Goal: Task Accomplishment & Management: Use online tool/utility

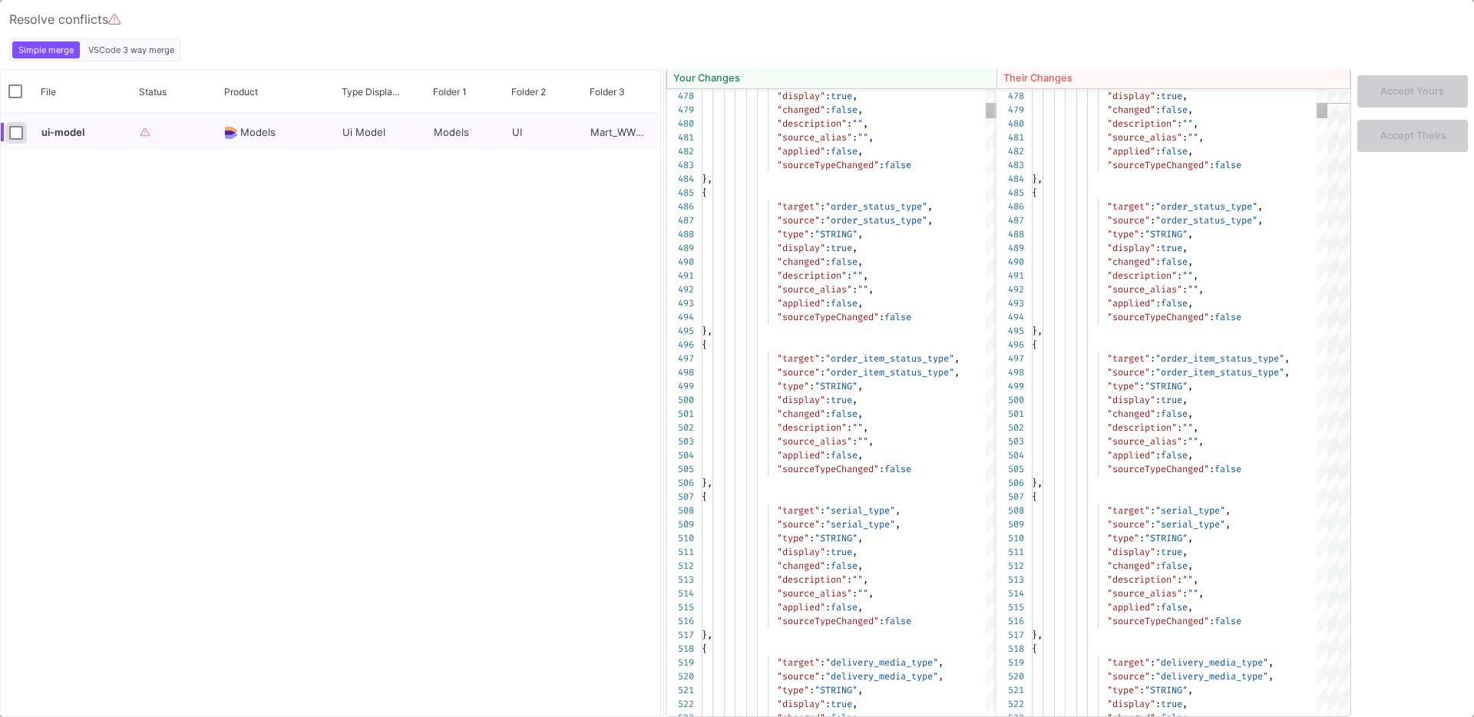
click at [18, 137] on input "Press Space to toggle row selection (unchecked)" at bounding box center [16, 133] width 14 height 14
checkbox input "true"
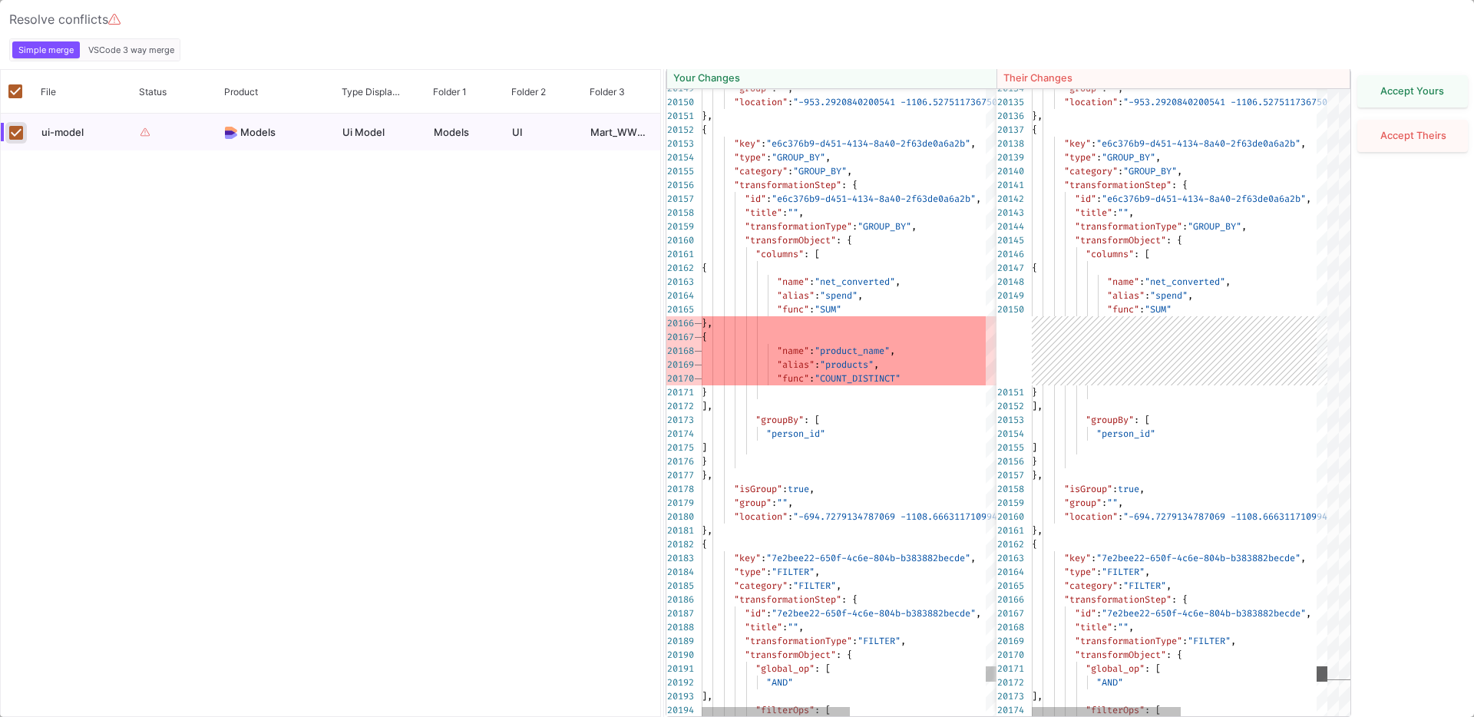
click at [1333, 683] on div "20149 20150 20151 20152 20153 20154 20155 20156 20157 20158 20159 20160 20161 2…" at bounding box center [1009, 402] width 684 height 627
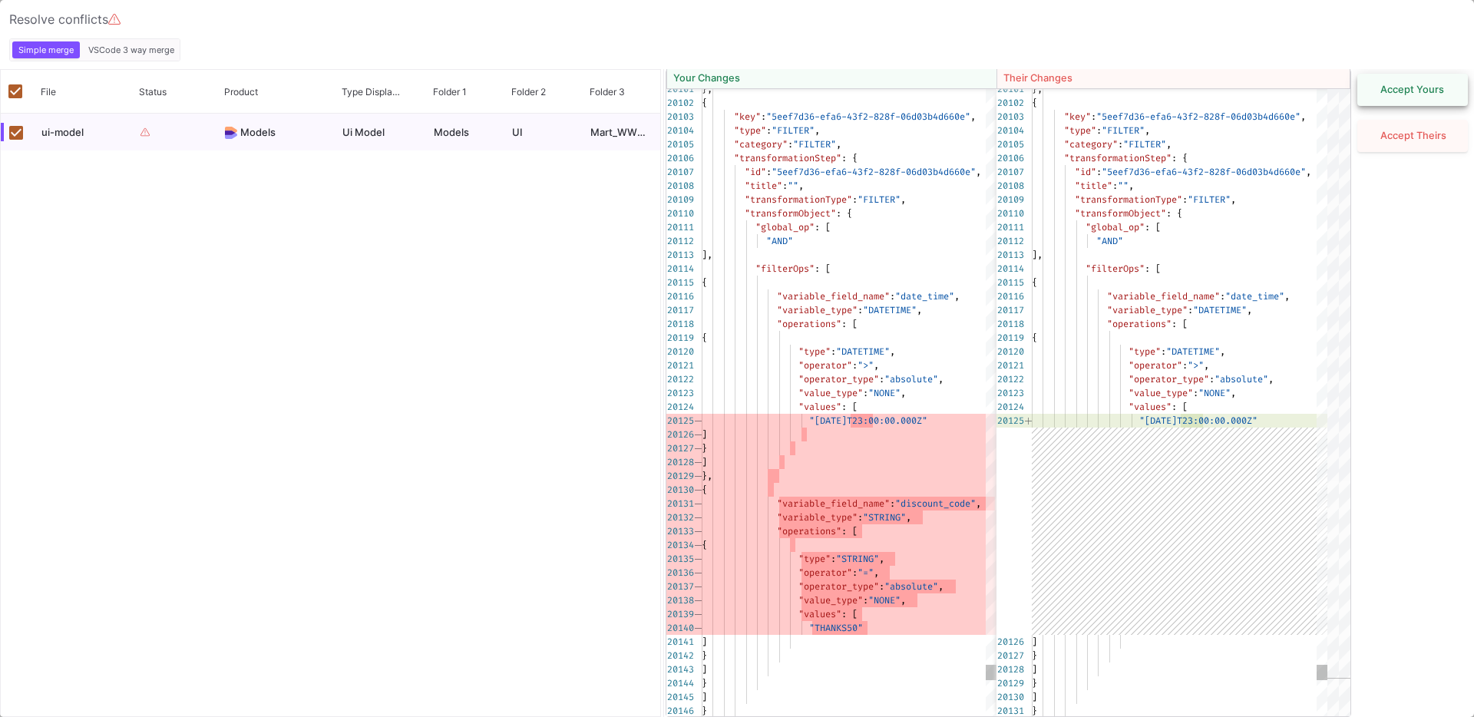
click at [1421, 100] on button "Accept Yours" at bounding box center [1413, 90] width 111 height 32
checkbox input "false"
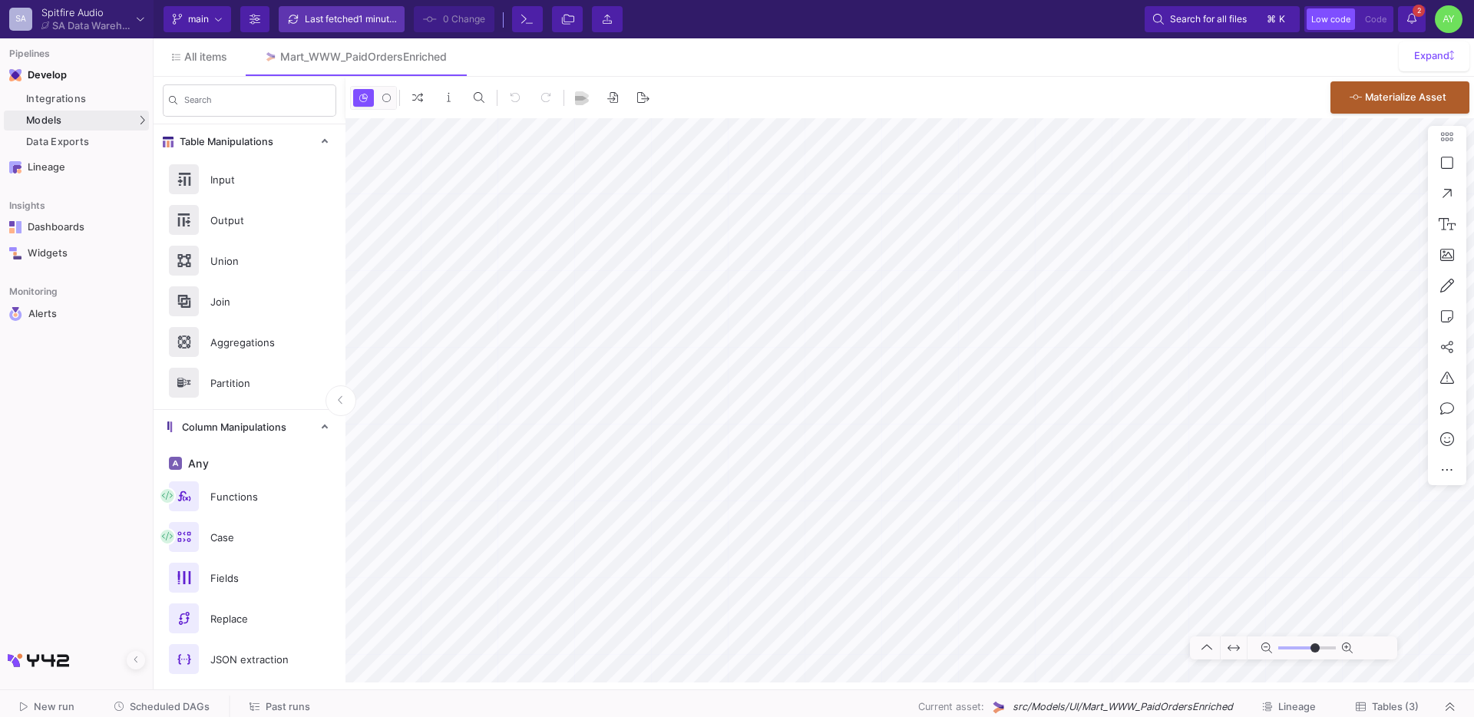
click at [344, 18] on div "Last fetched 1 minute ago" at bounding box center [351, 19] width 92 height 23
type input "-41"
click at [266, 703] on span "Past runs" at bounding box center [288, 707] width 45 height 12
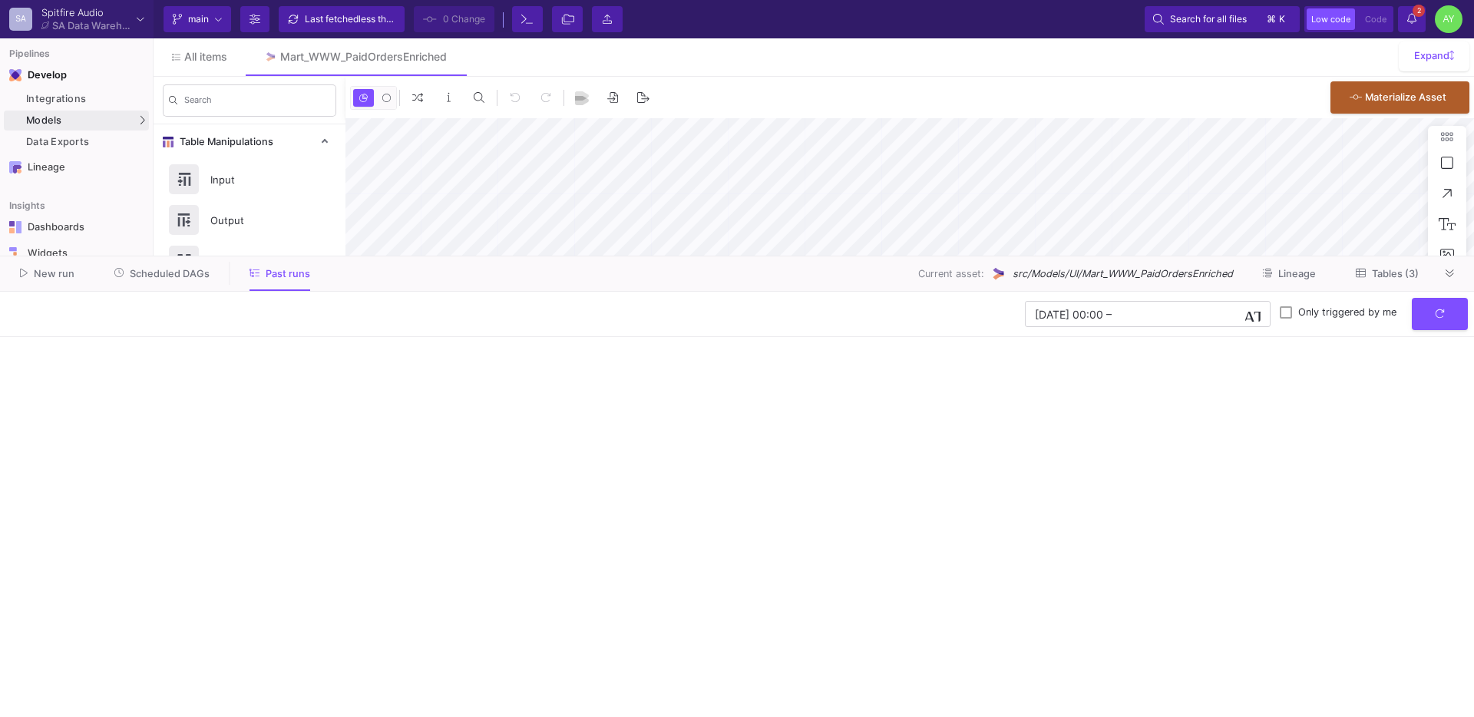
type input "-41"
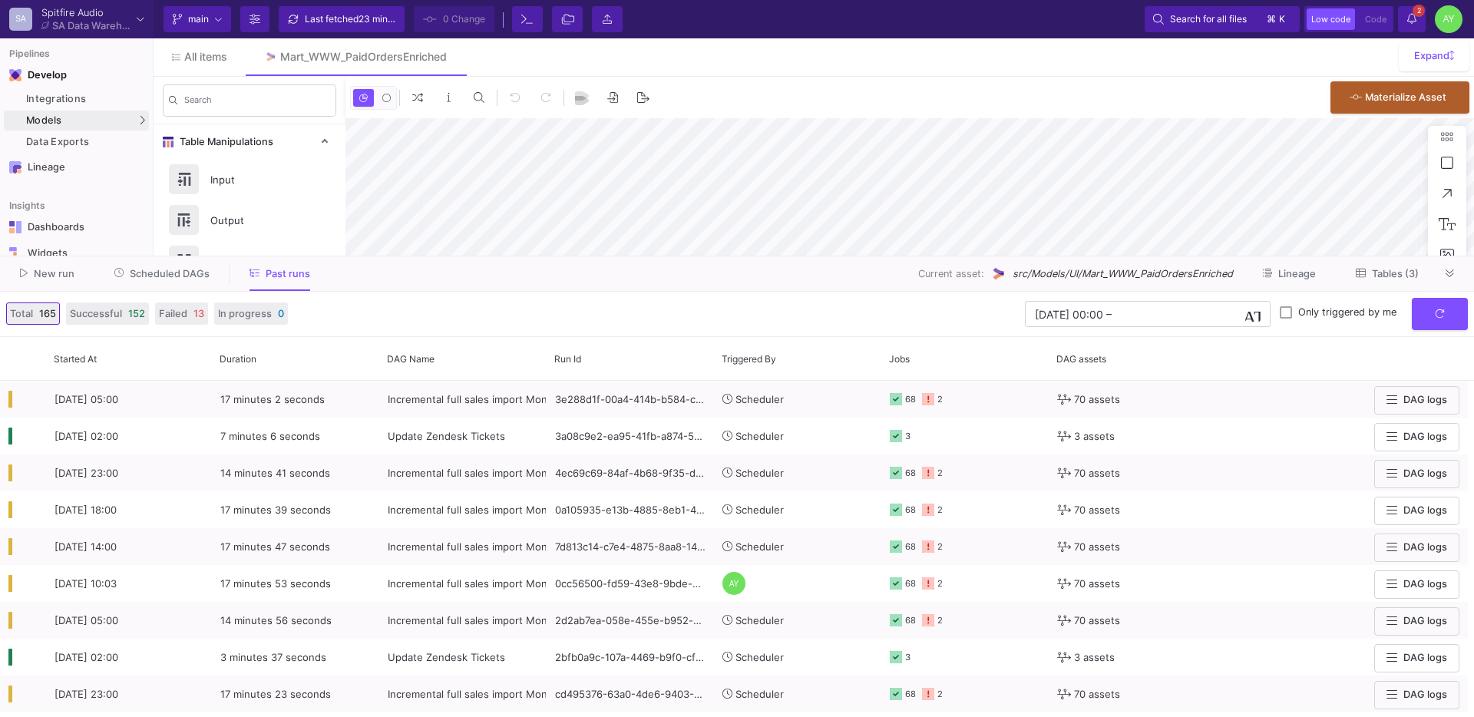
click at [157, 276] on span "Scheduled DAGs" at bounding box center [170, 274] width 80 height 12
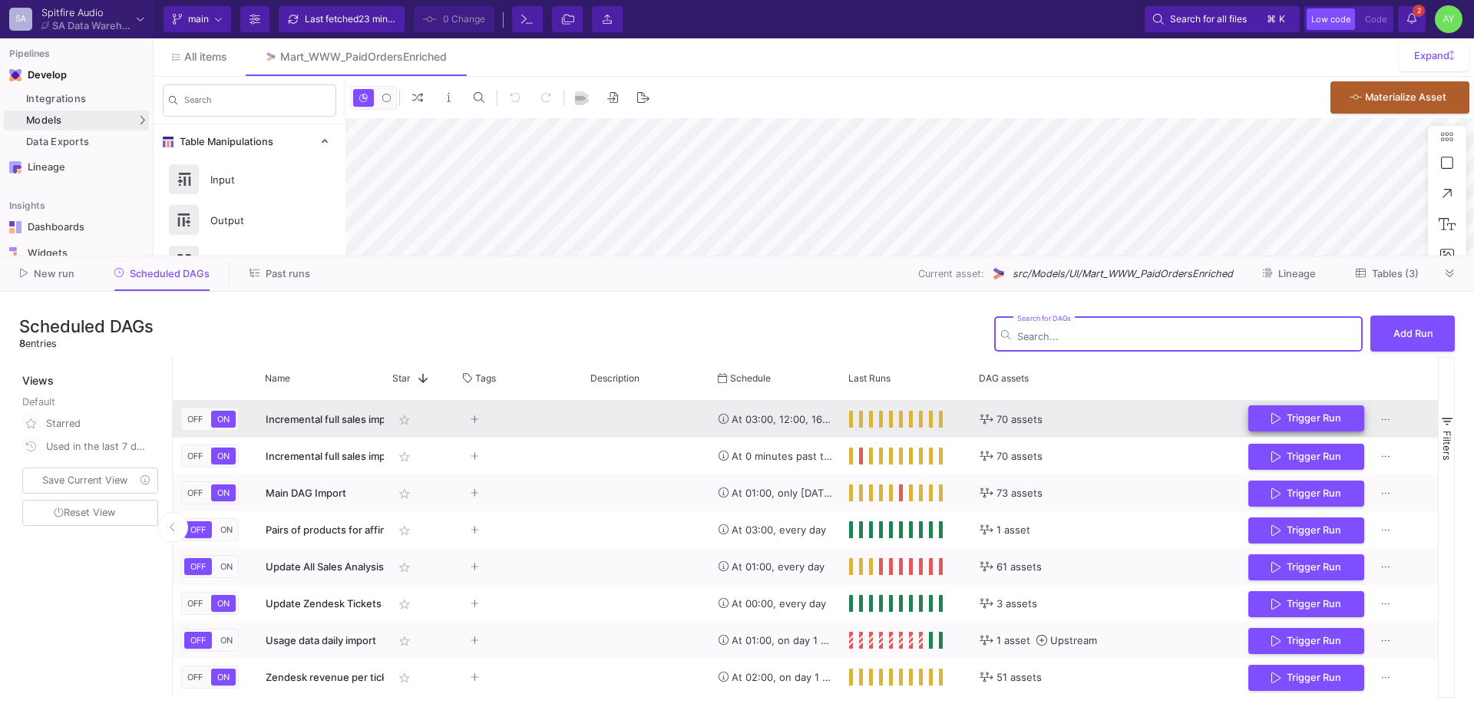
click at [1330, 405] on button "Trigger Run" at bounding box center [1307, 418] width 116 height 27
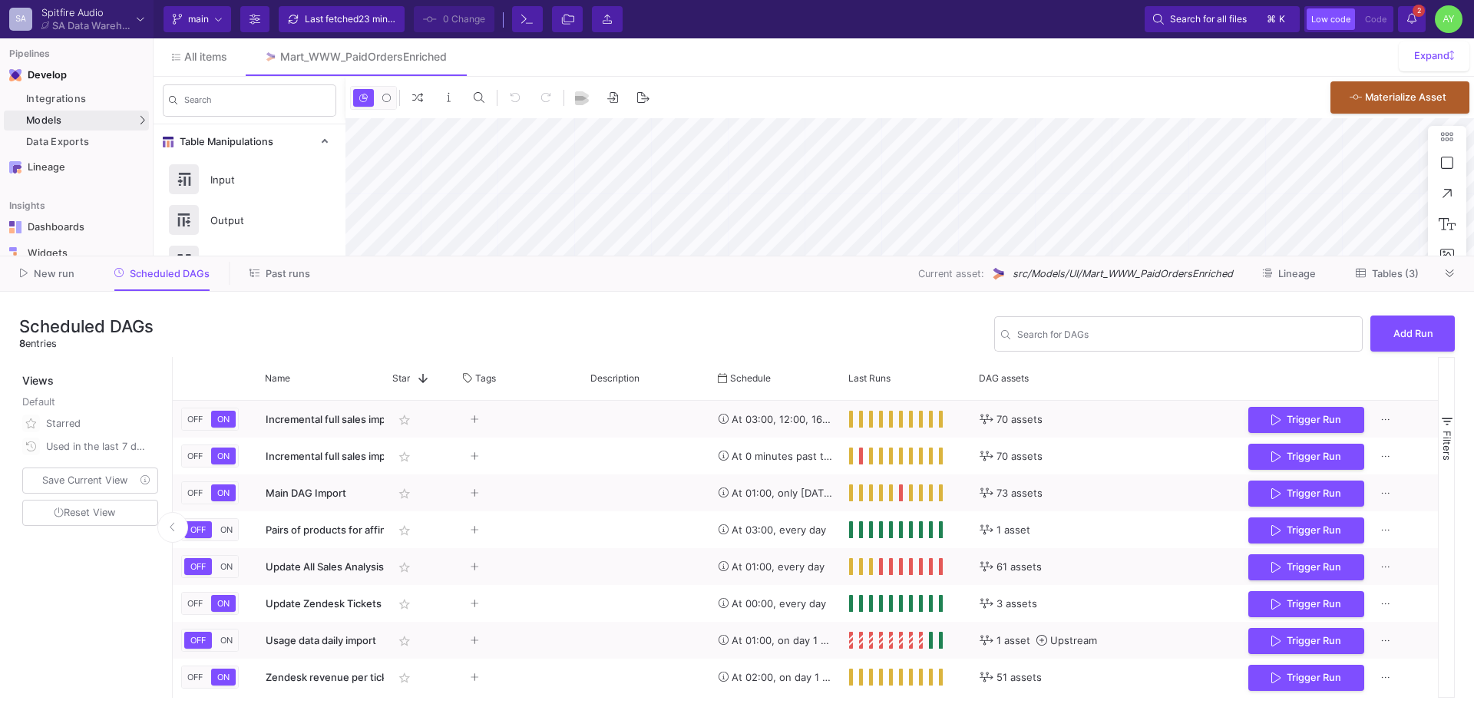
click at [271, 276] on span "Past runs" at bounding box center [288, 274] width 45 height 12
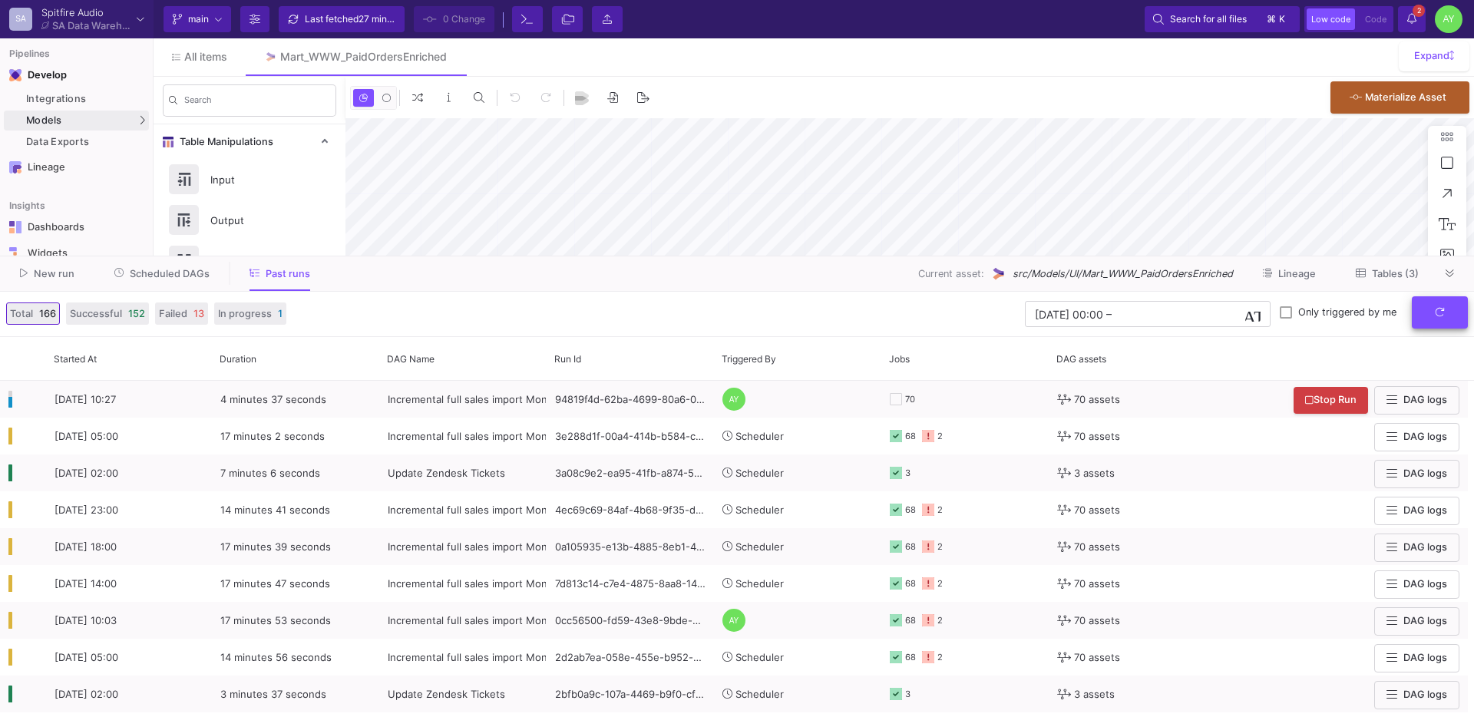
click at [1438, 318] on fa-icon "submit" at bounding box center [1440, 312] width 10 height 12
click at [1444, 313] on icon "submit" at bounding box center [1440, 312] width 10 height 10
click at [1443, 310] on icon "submit" at bounding box center [1440, 312] width 8 height 8
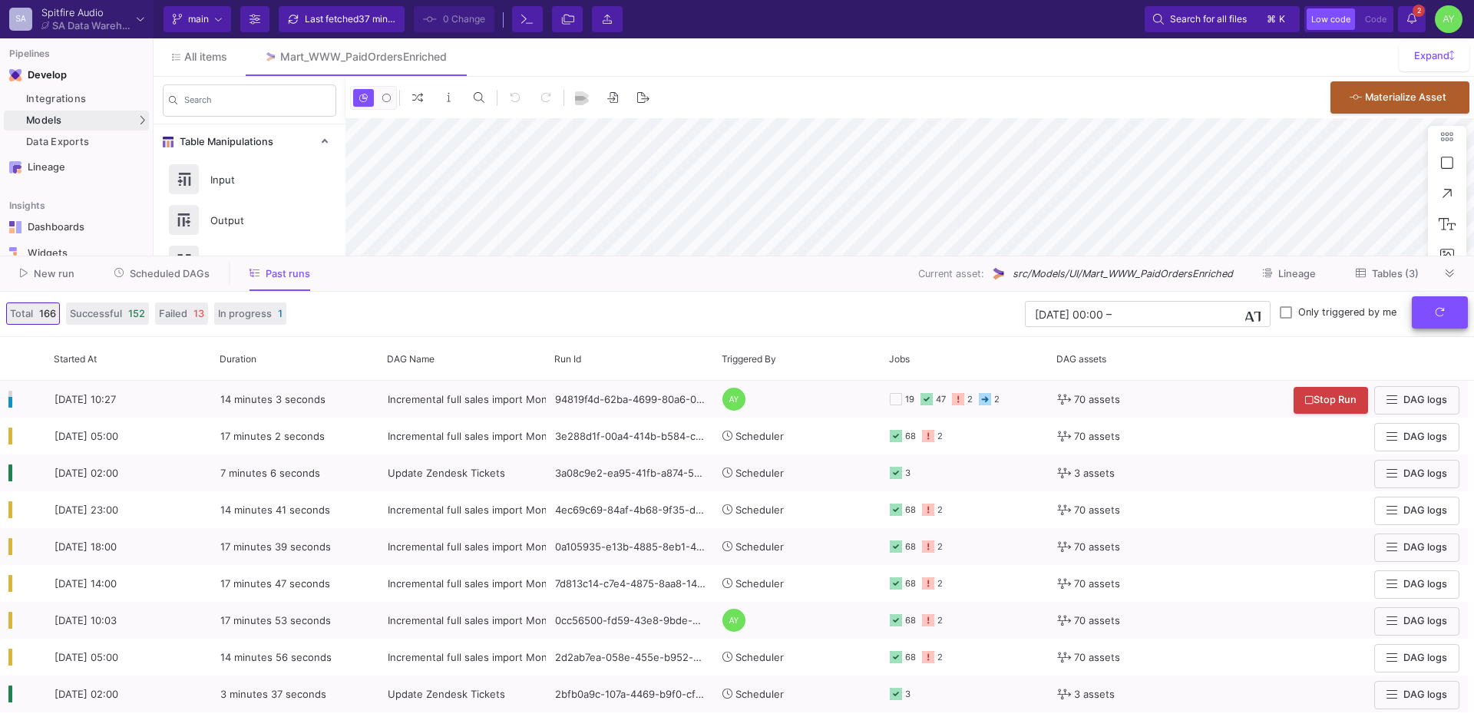
click at [1462, 315] on button "submit" at bounding box center [1440, 312] width 56 height 33
click at [1454, 277] on icon at bounding box center [1450, 274] width 8 height 10
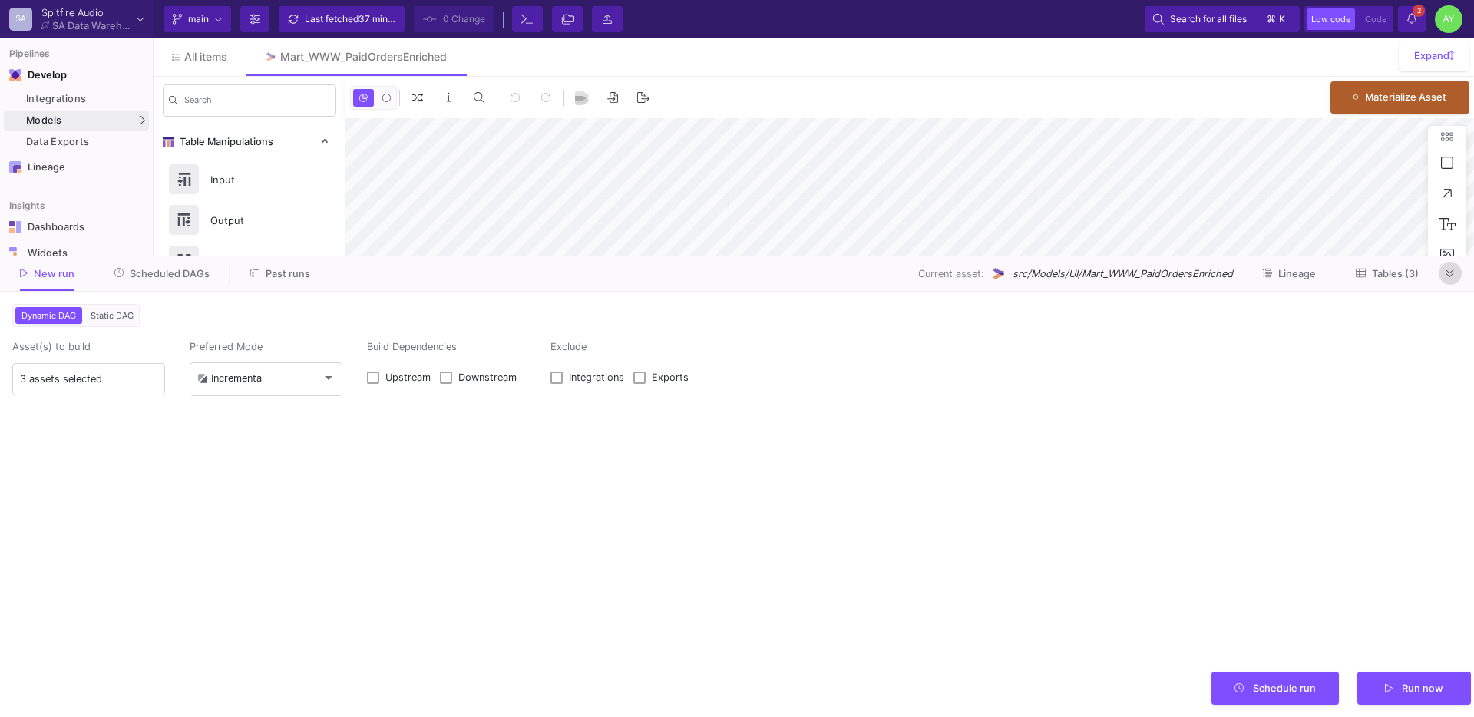
click at [1455, 273] on button at bounding box center [1450, 273] width 23 height 23
